Goal: Information Seeking & Learning: Learn about a topic

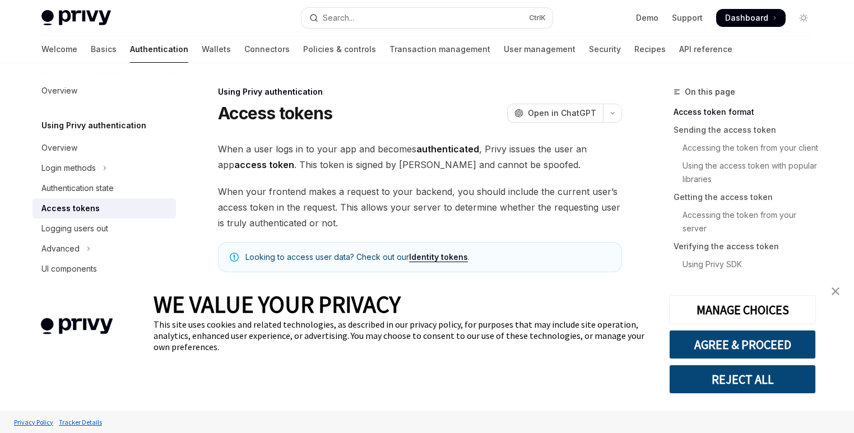
type textarea "*"
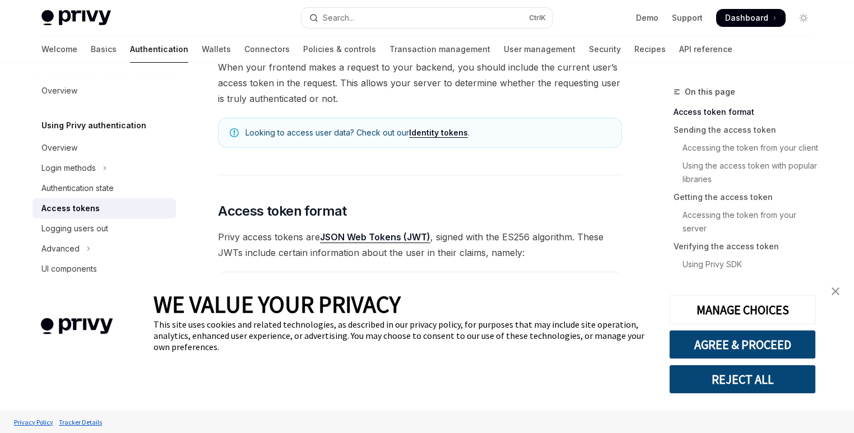
scroll to position [125, 0]
click at [742, 348] on button "AGREE & PROCEED" at bounding box center [742, 344] width 147 height 29
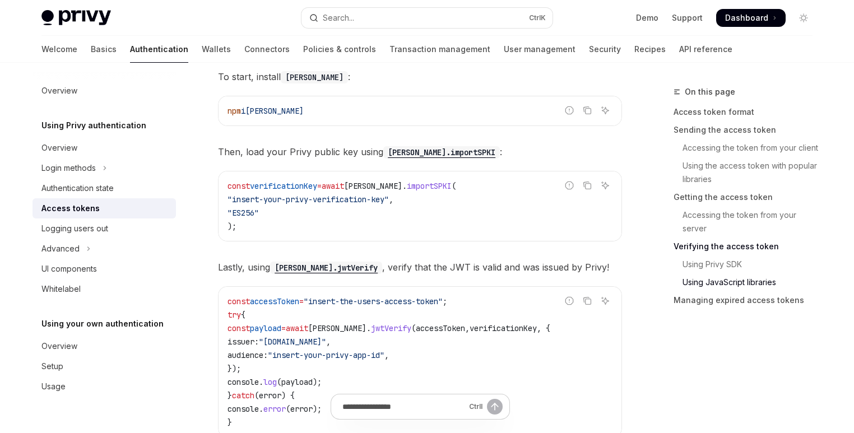
scroll to position [2816, 0]
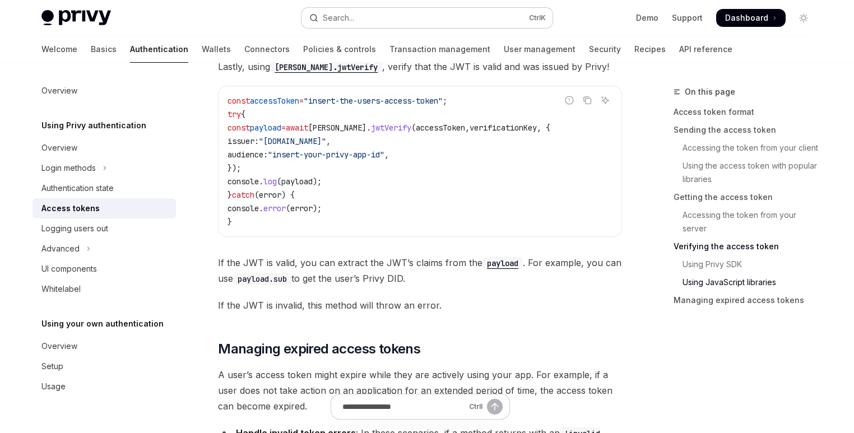
click at [387, 17] on button "Search... Ctrl K" at bounding box center [427, 18] width 251 height 20
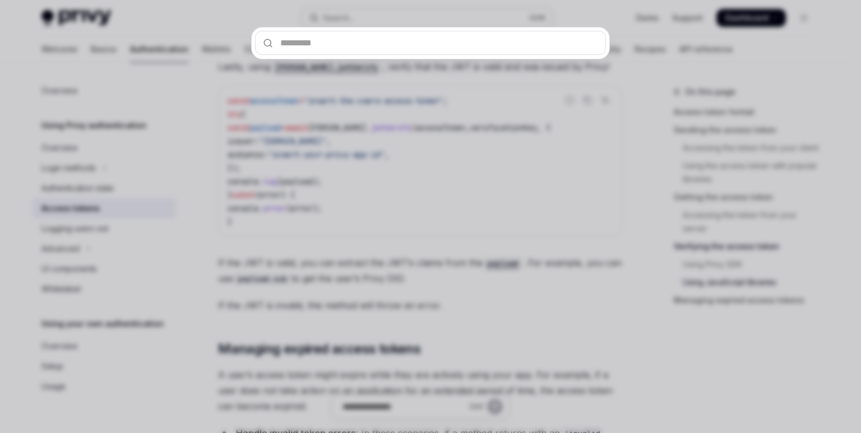
click at [387, 17] on div at bounding box center [430, 216] width 861 height 433
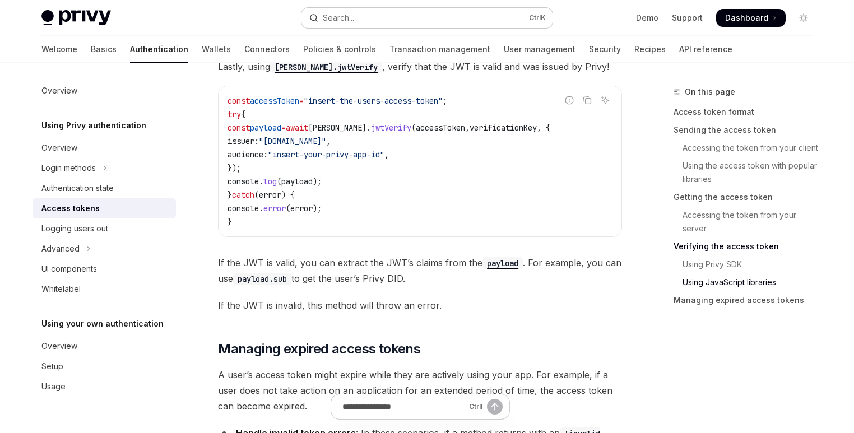
click at [387, 17] on button "Search... Ctrl K" at bounding box center [427, 18] width 251 height 20
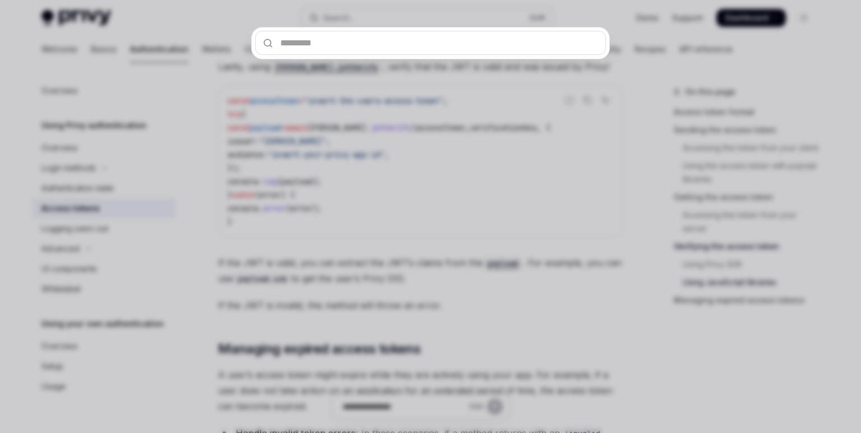
type input "**********"
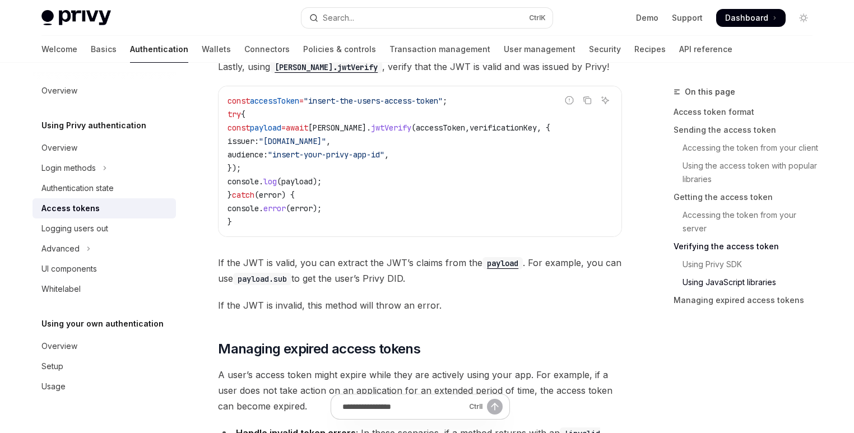
type textarea "*"
